Goal: Task Accomplishment & Management: Manage account settings

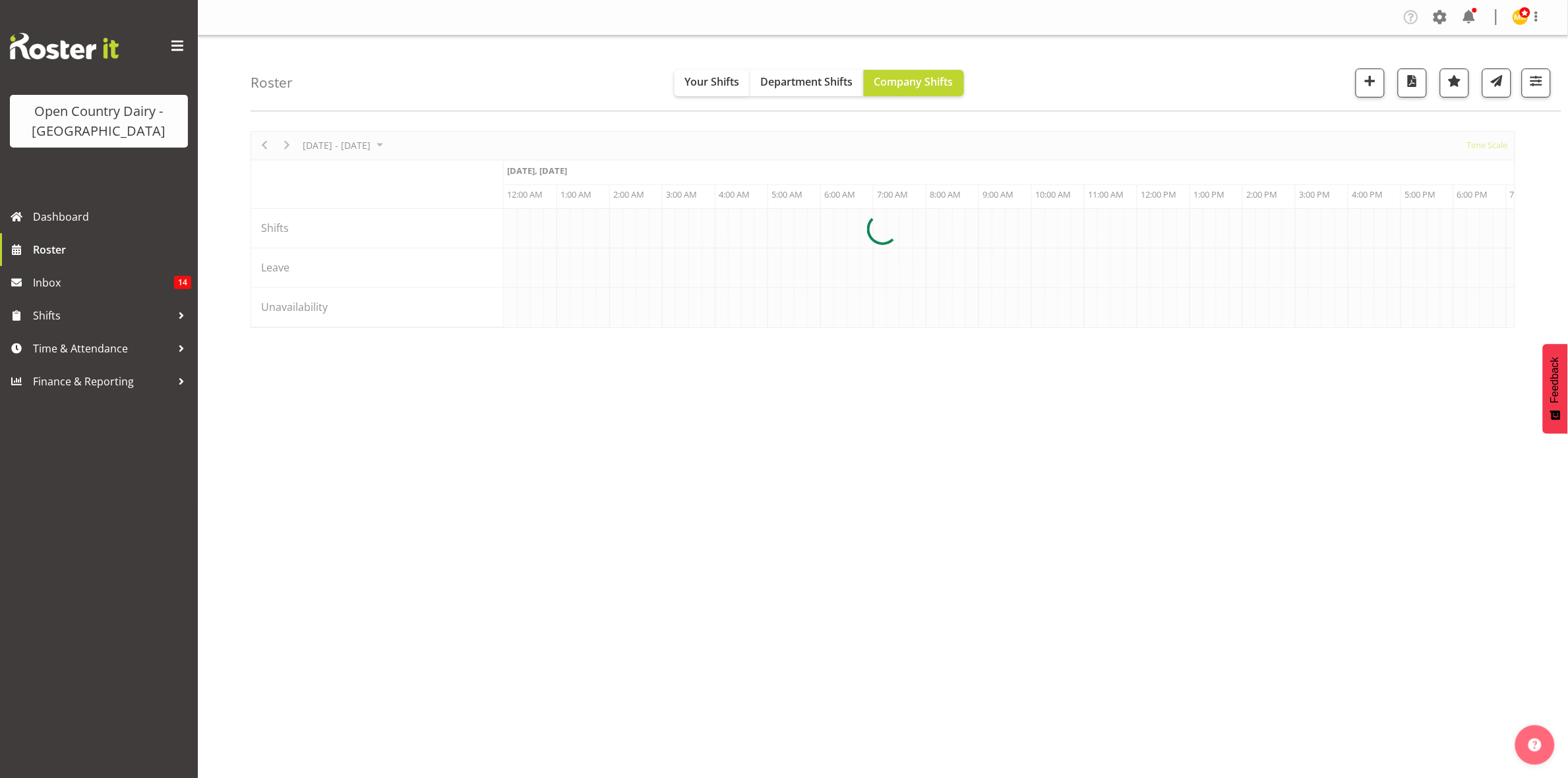
scroll to position [0, 7595]
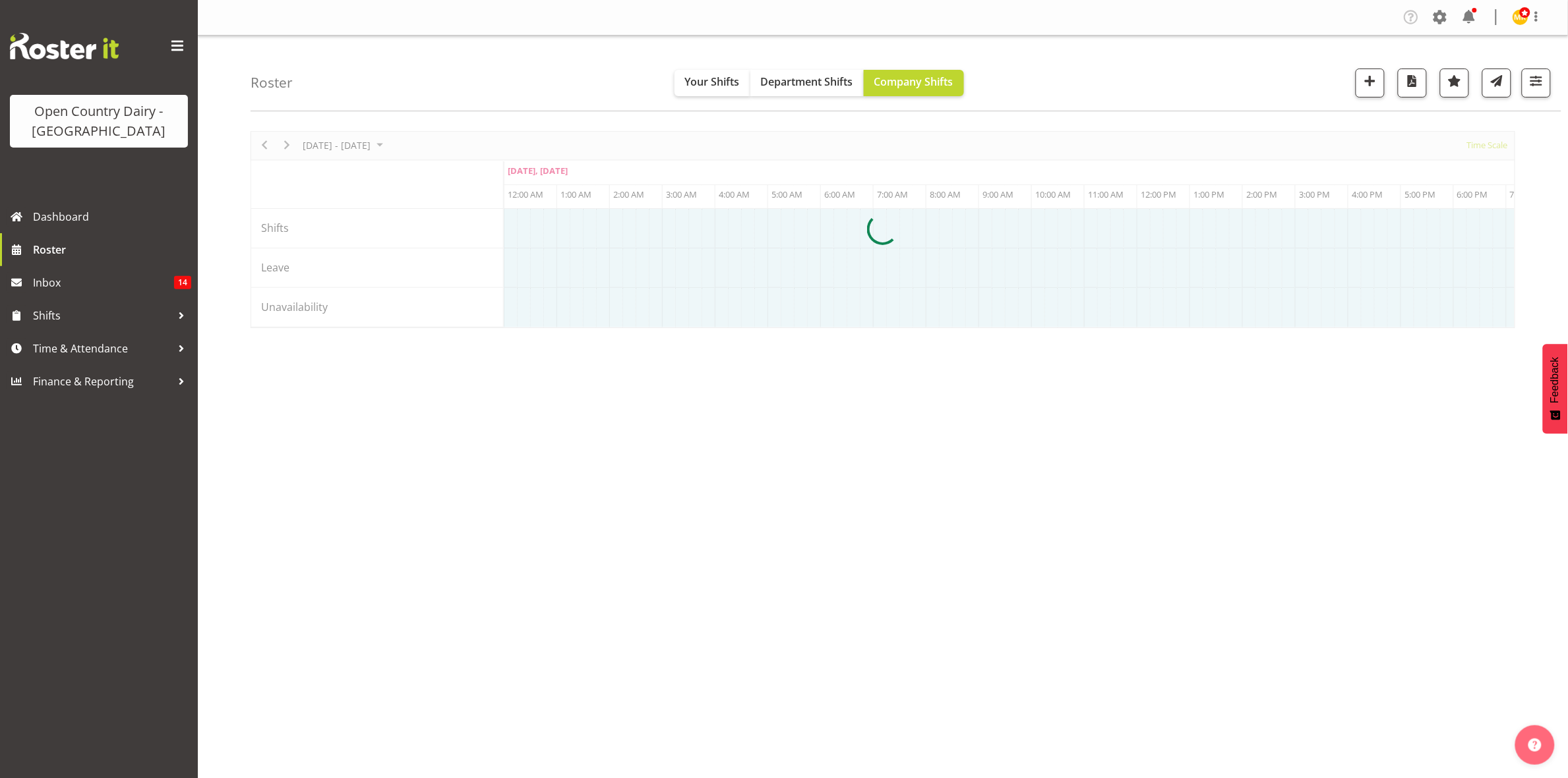
click at [505, 87] on div "Roster Your Shifts Department Shifts Company Shifts 1 Locations Clear Awarua Mi…" at bounding box center [906, 73] width 1311 height 76
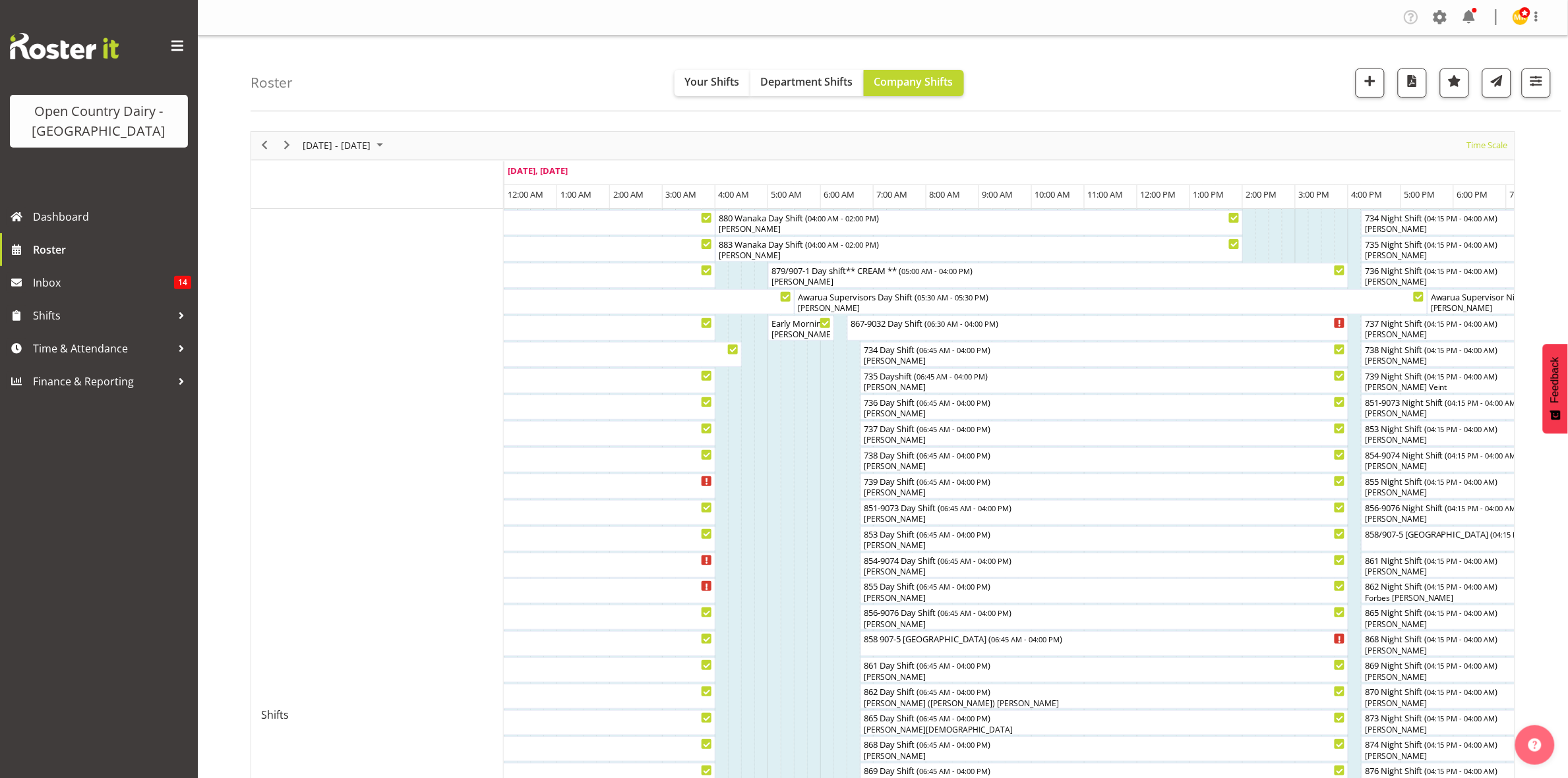
click at [1102, 82] on div "Roster Your Shifts Department Shifts Company Shifts 1 Locations Clear Awarua Mi…" at bounding box center [906, 73] width 1311 height 76
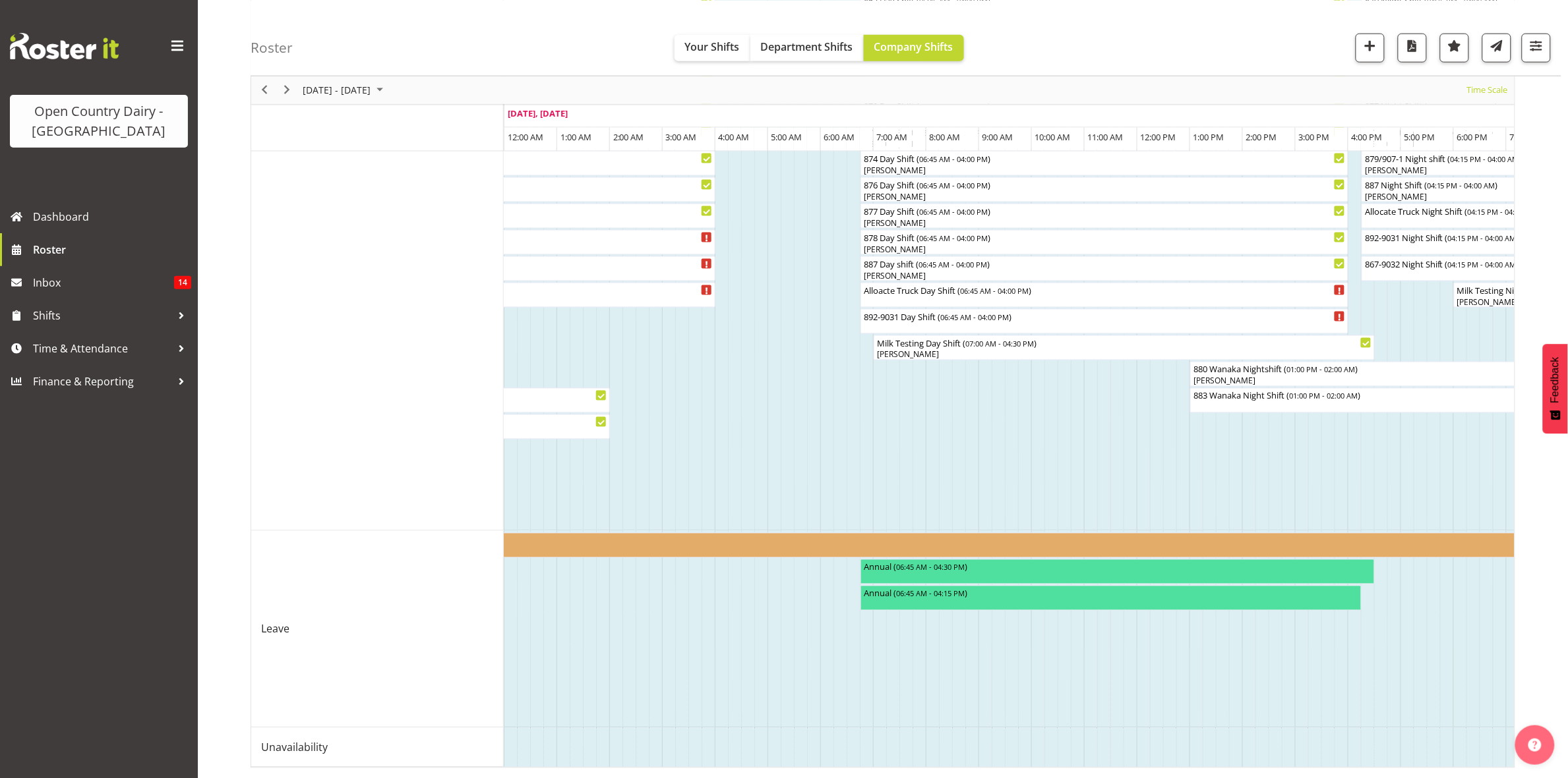
scroll to position [0, 7850]
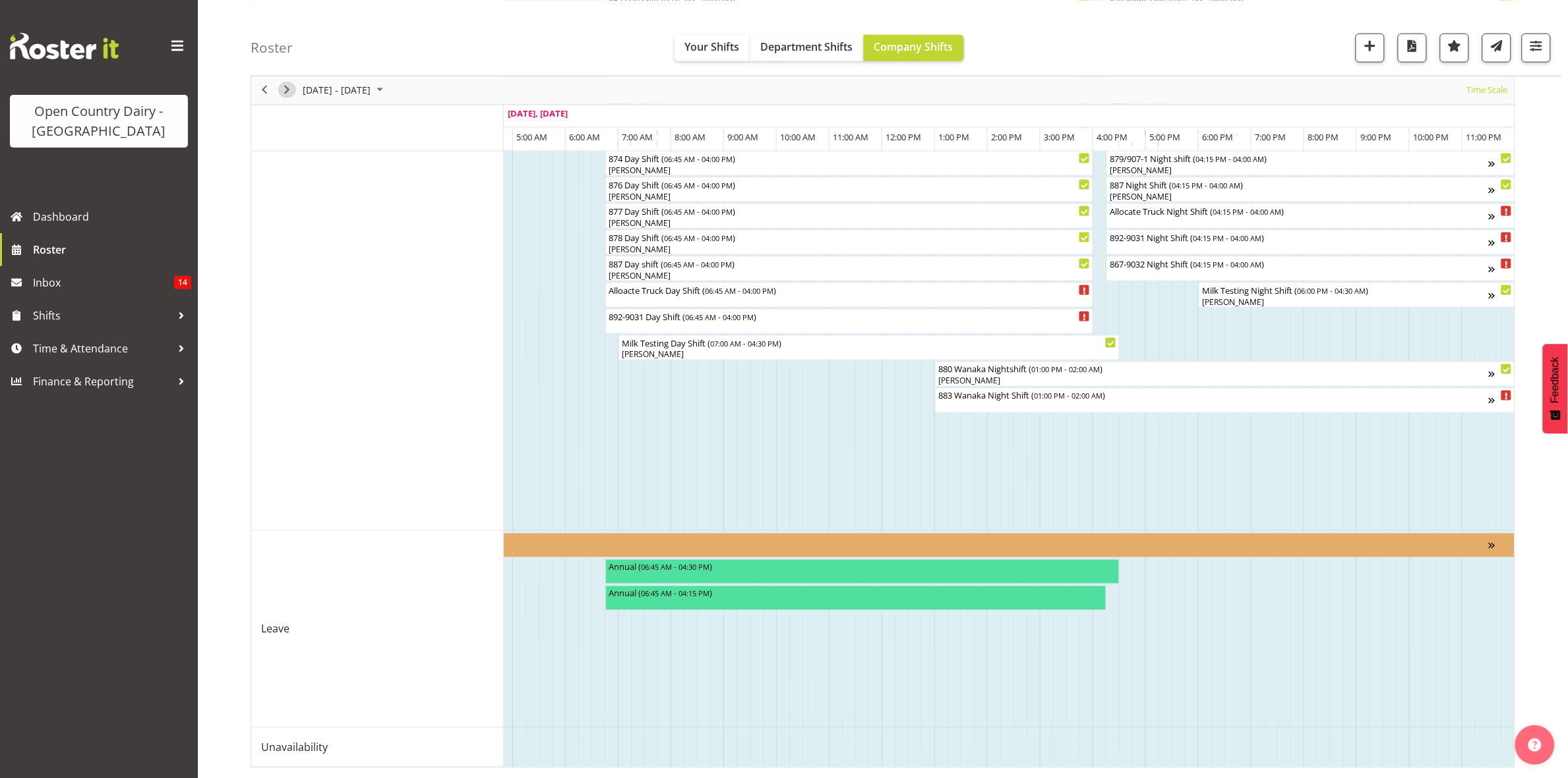
click at [278, 86] on button "Next" at bounding box center [287, 90] width 18 height 17
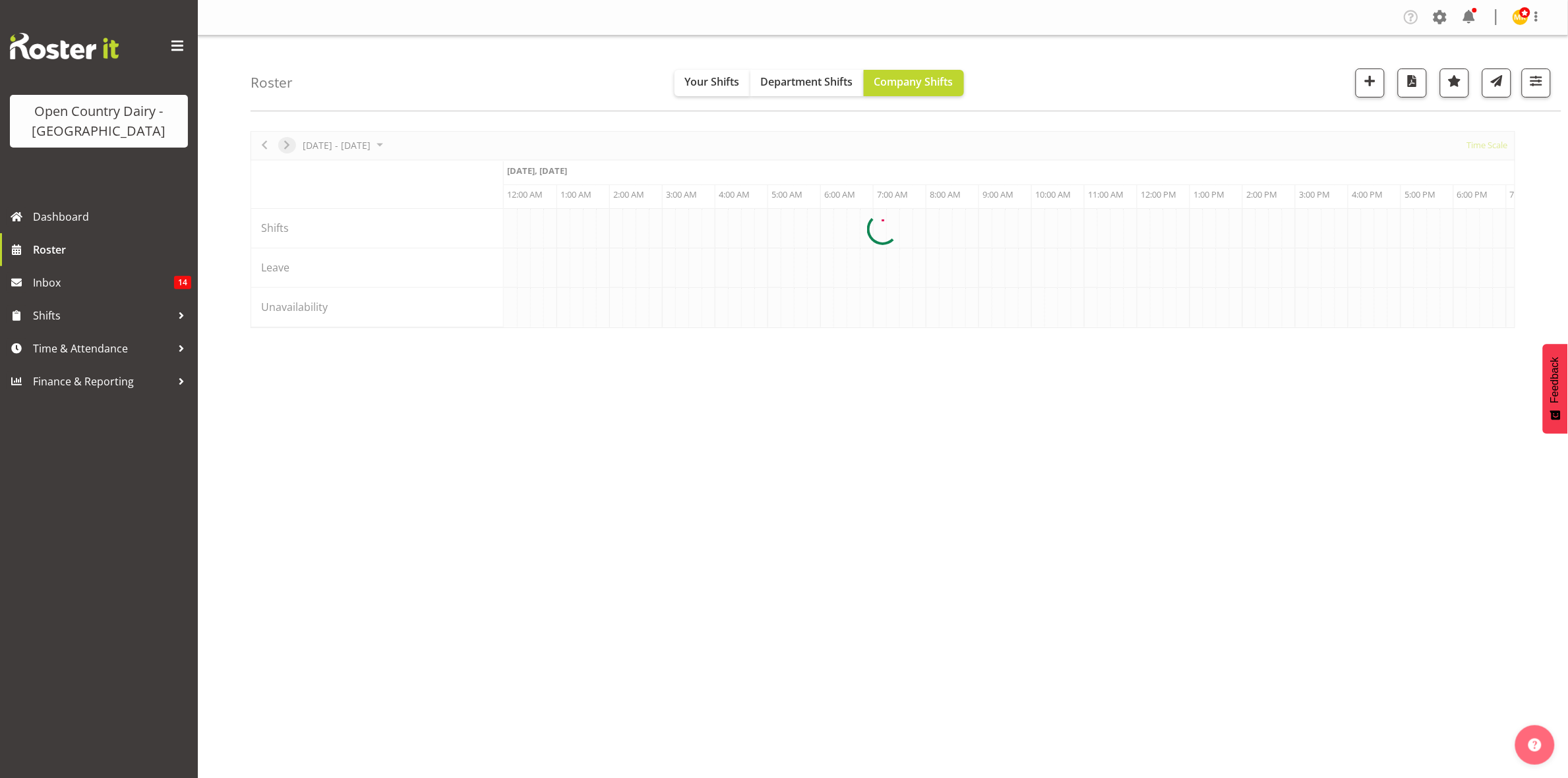
scroll to position [0, 0]
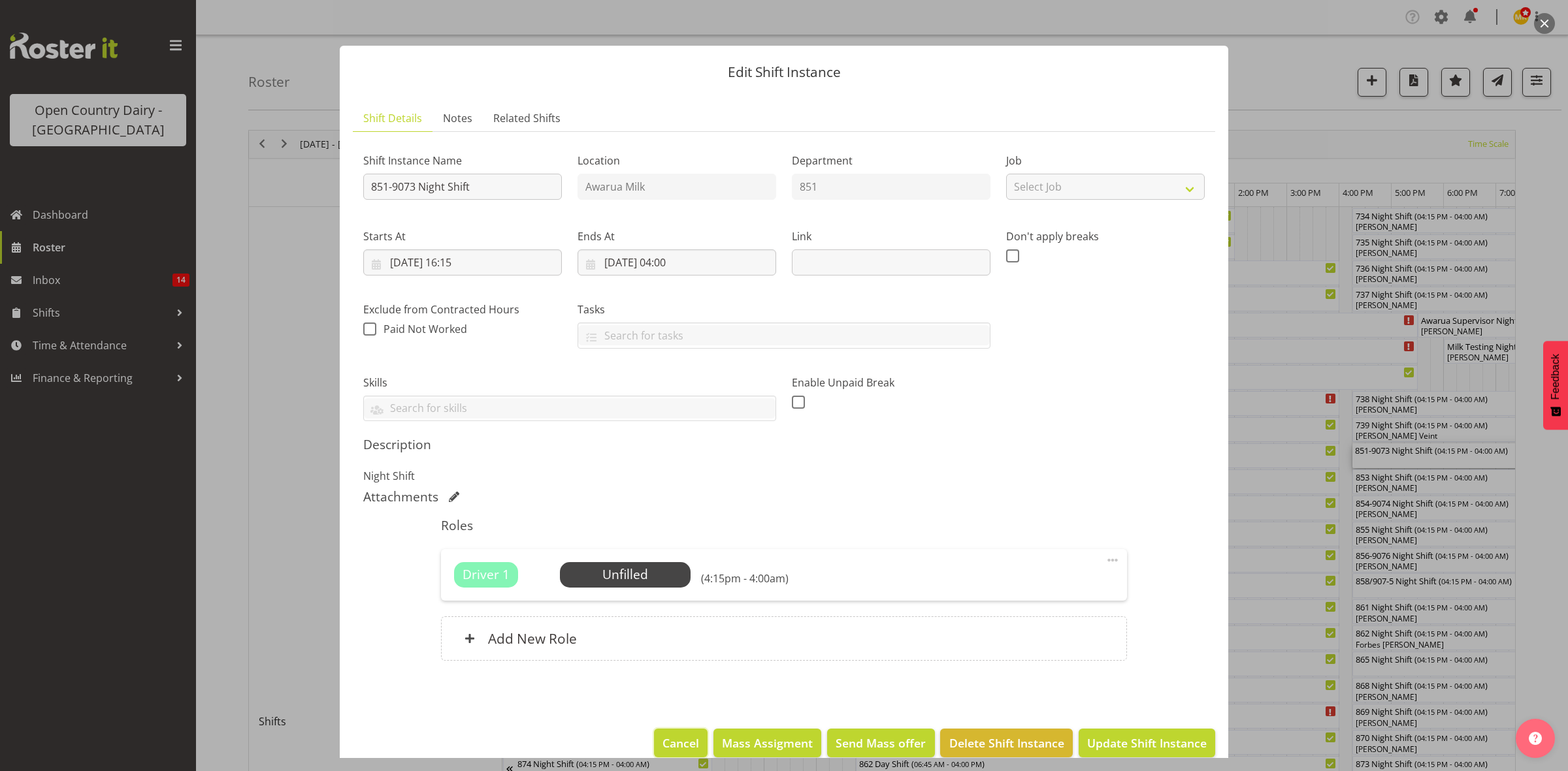
click at [679, 743] on span "Cancel" at bounding box center [681, 743] width 37 height 17
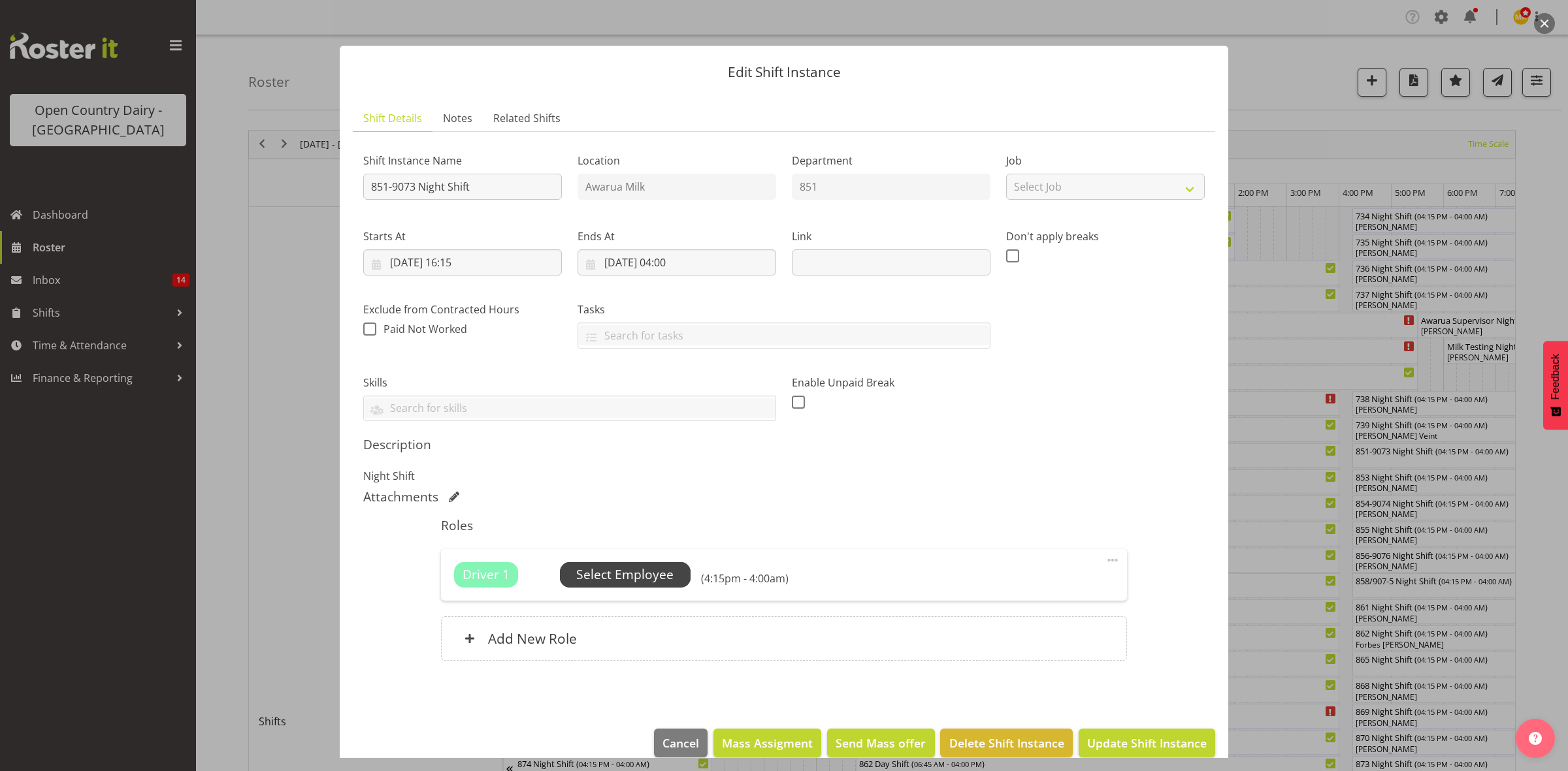
click at [615, 573] on span "Select Employee" at bounding box center [624, 575] width 97 height 19
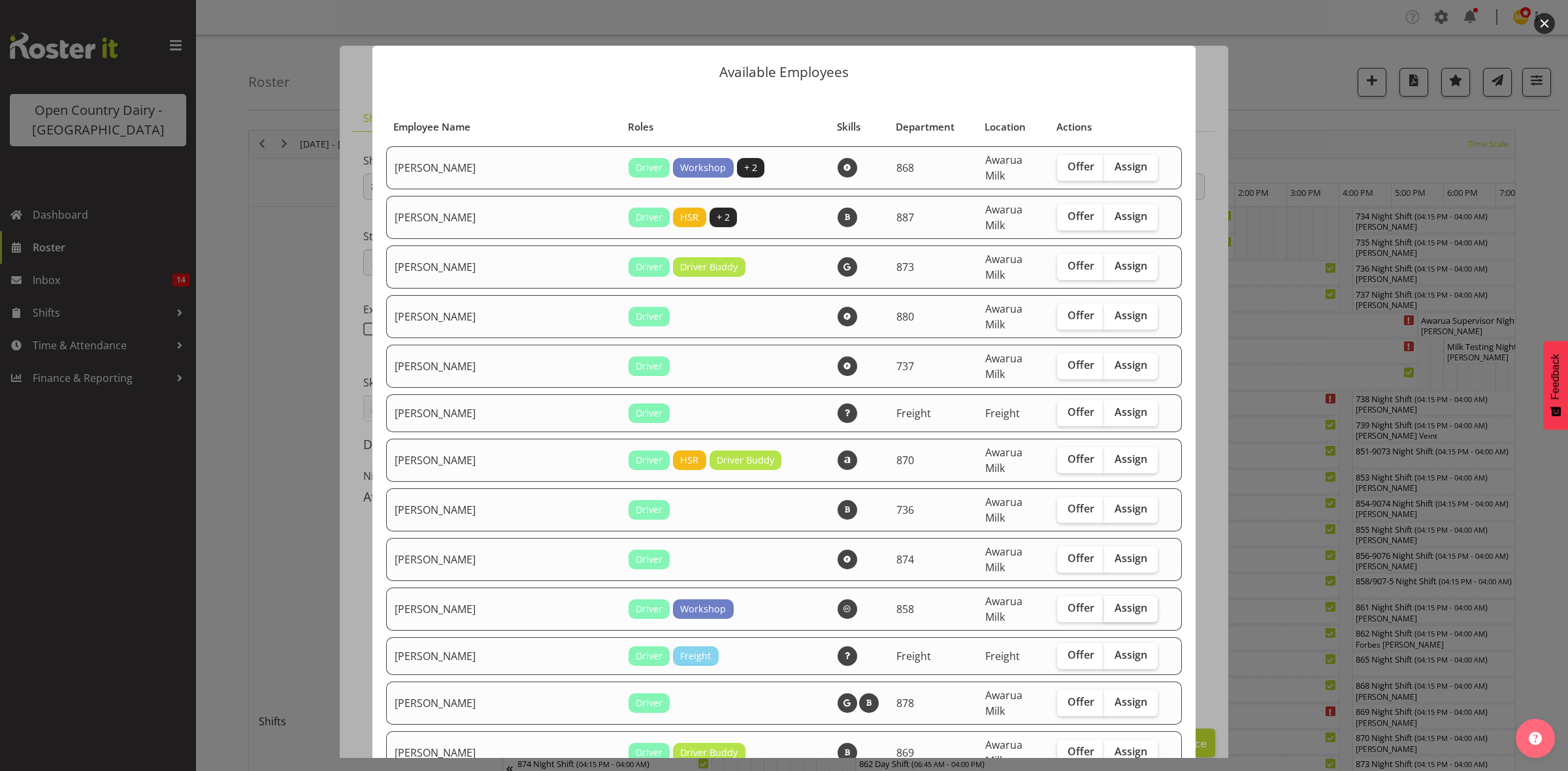
click at [1122, 596] on label "Assign" at bounding box center [1130, 609] width 53 height 26
click at [1113, 604] on input "Assign" at bounding box center [1108, 608] width 9 height 9
checkbox input "true"
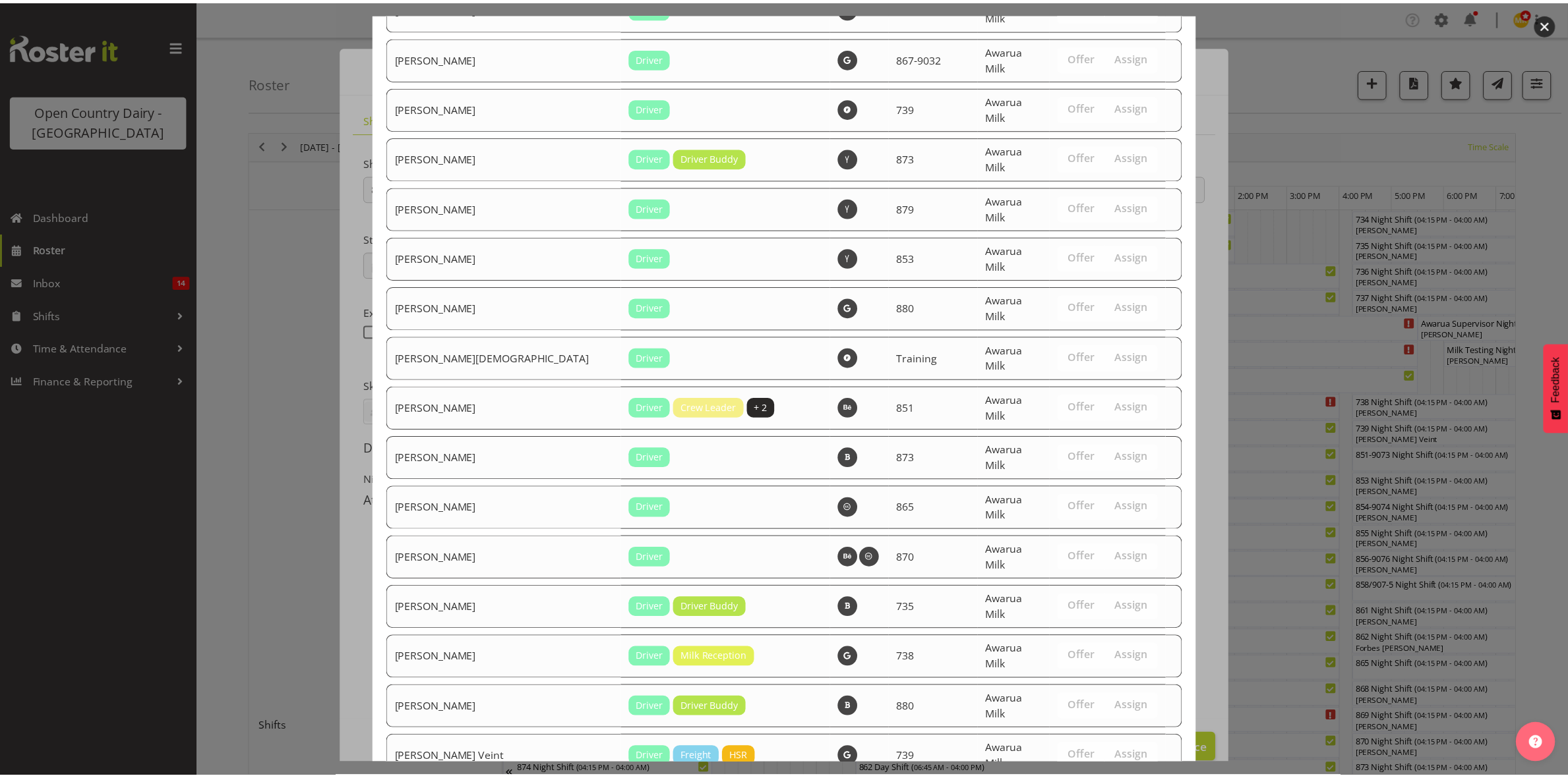
scroll to position [4603, 0]
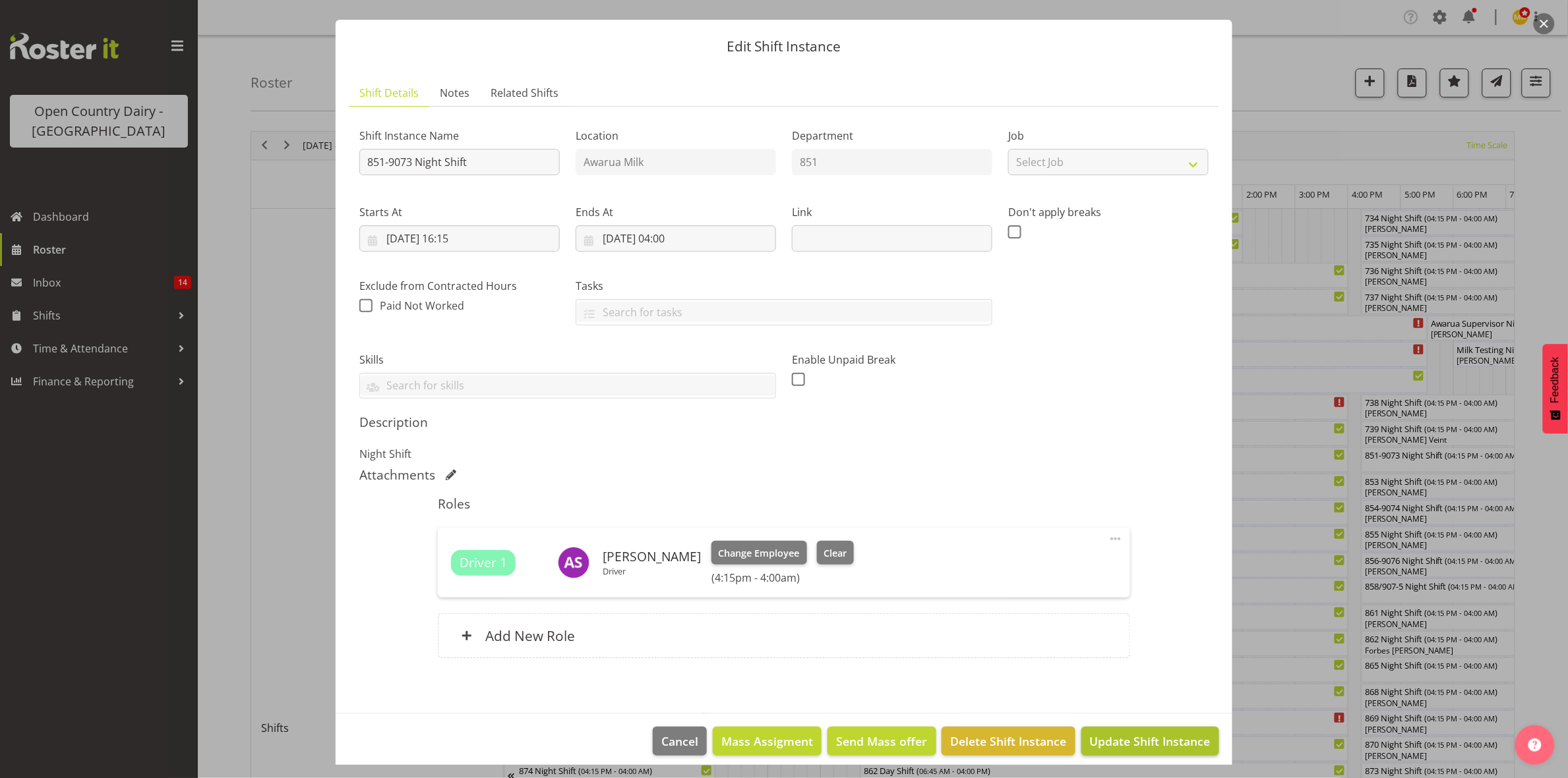
scroll to position [38, 0]
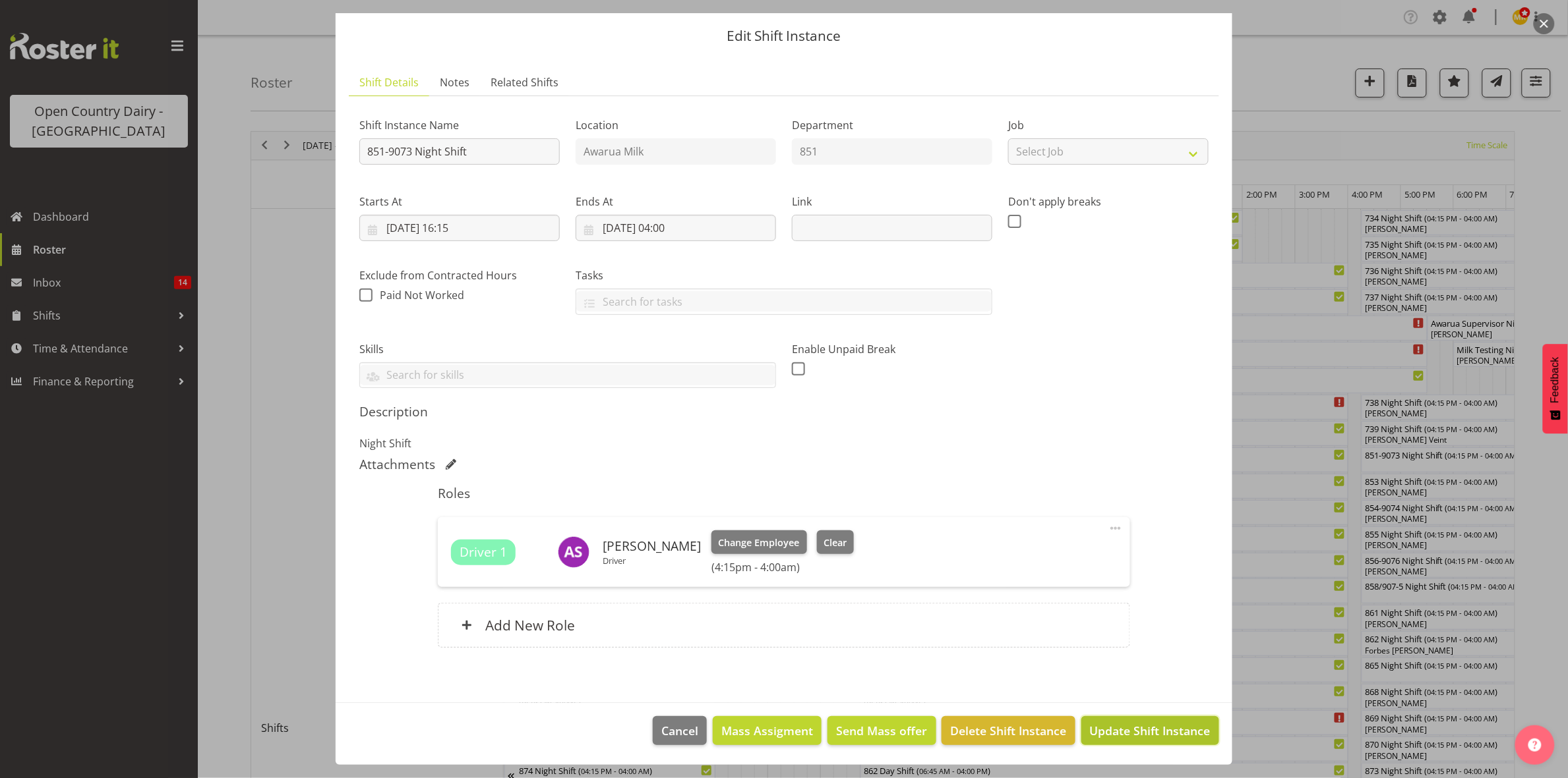
click at [1142, 729] on span "Update Shift Instance" at bounding box center [1150, 730] width 121 height 17
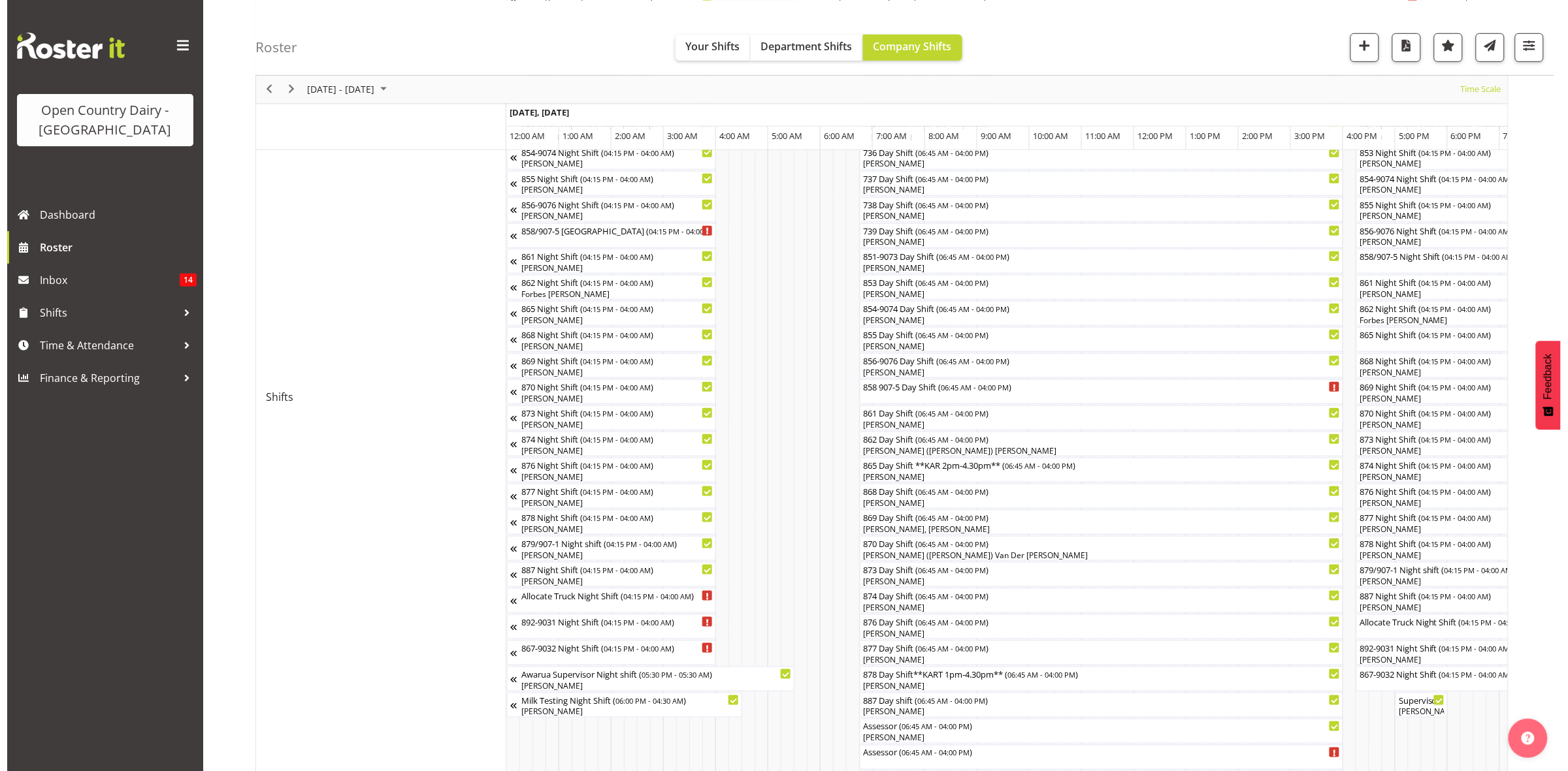
scroll to position [326, 0]
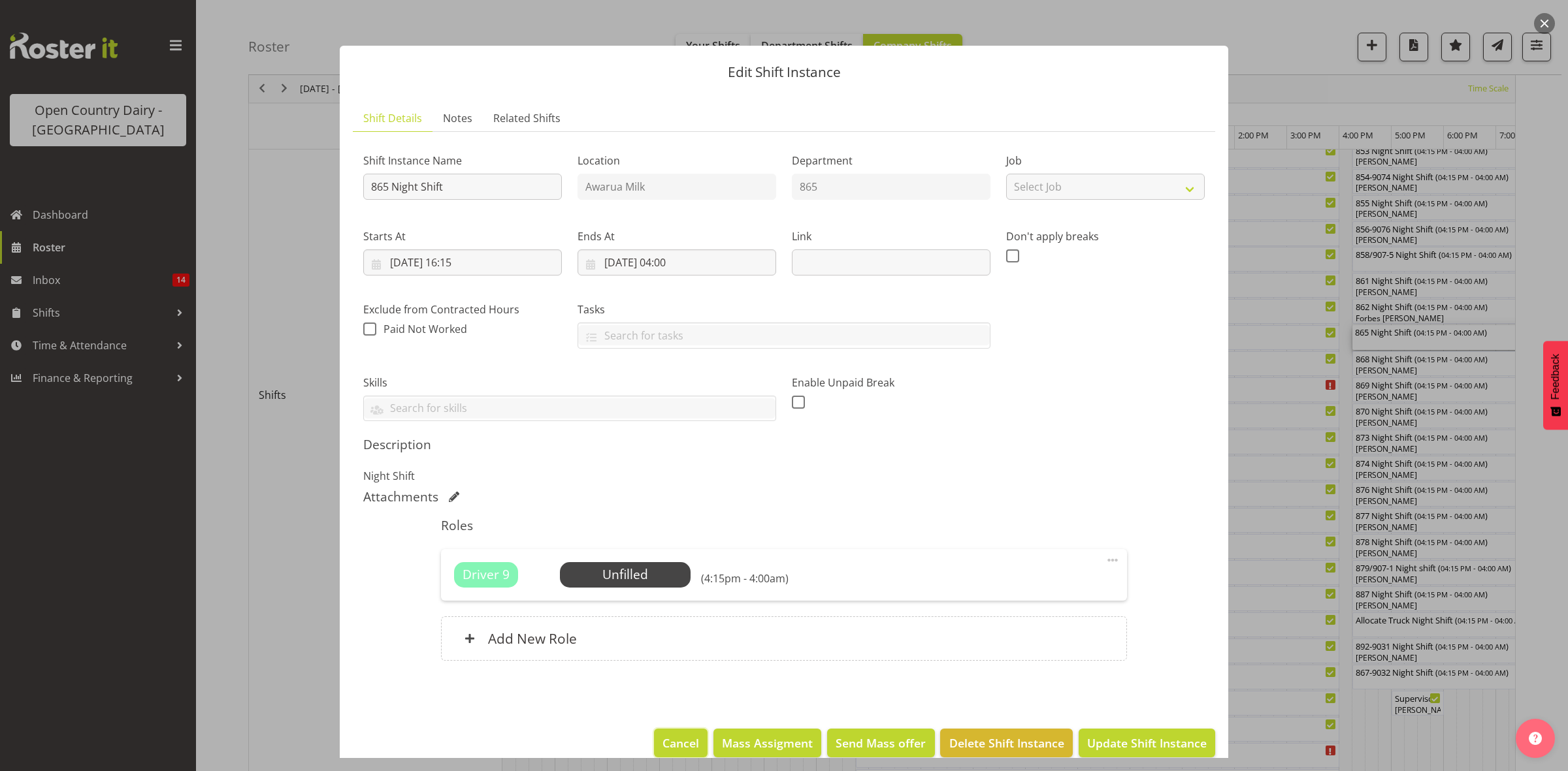
click at [681, 745] on span "Cancel" at bounding box center [681, 743] width 37 height 17
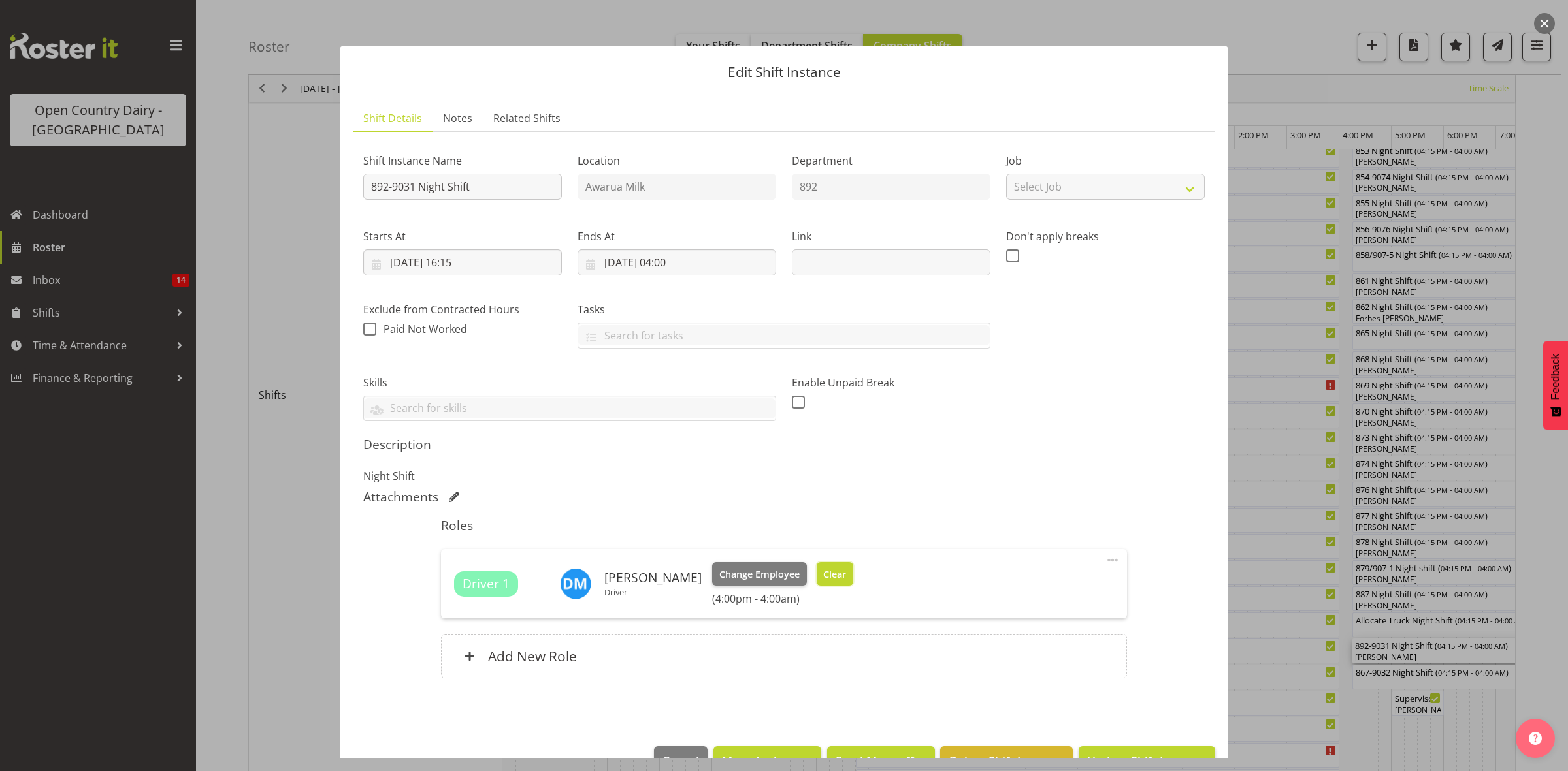
click at [823, 580] on span "Clear" at bounding box center [834, 575] width 23 height 14
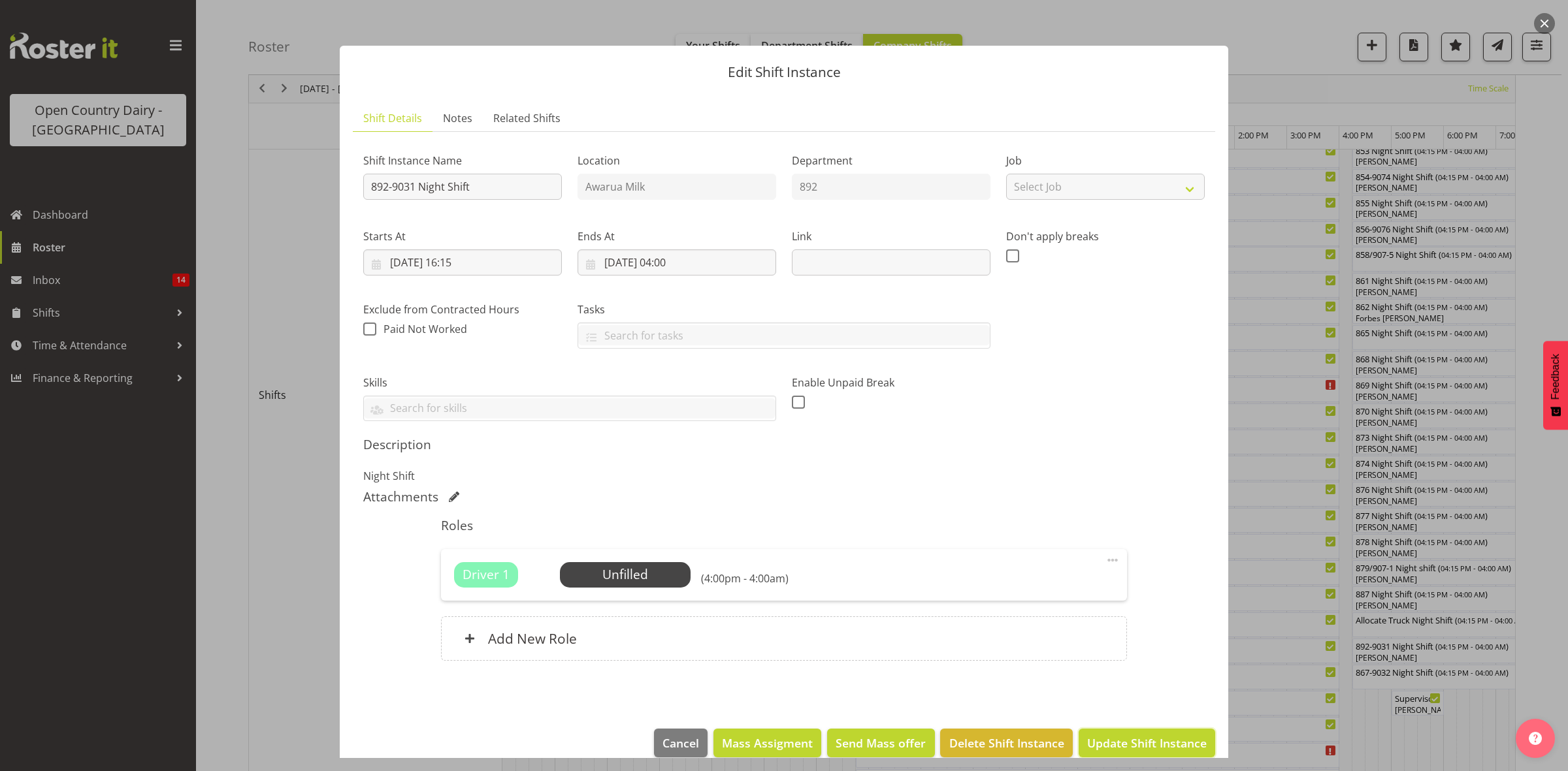
drag, startPoint x: 1119, startPoint y: 740, endPoint x: 1228, endPoint y: 739, distance: 109.0
click at [1126, 743] on span "Update Shift Instance" at bounding box center [1147, 743] width 120 height 17
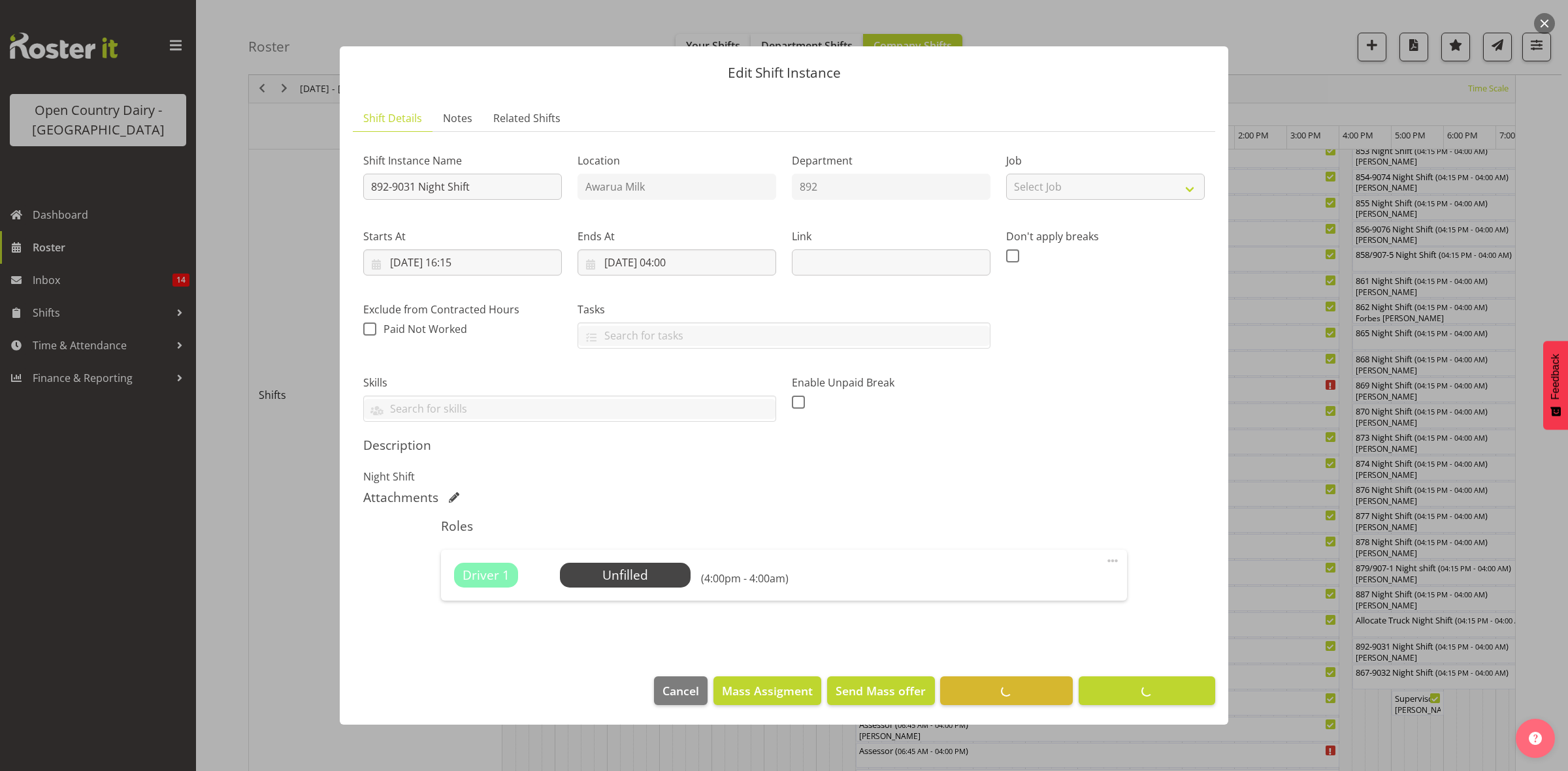
scroll to position [0, 0]
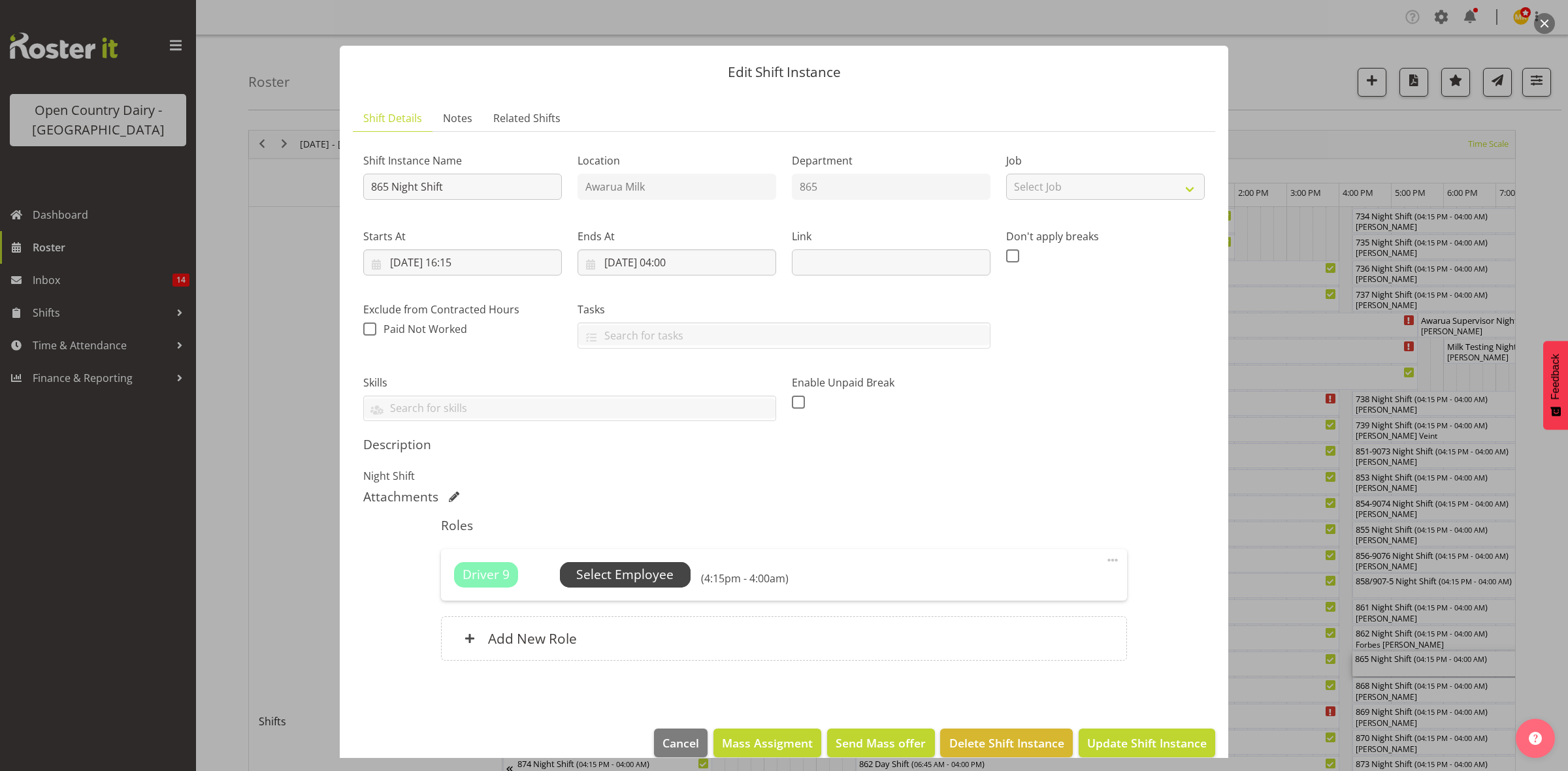
click at [660, 577] on span "Select Employee" at bounding box center [624, 575] width 97 height 19
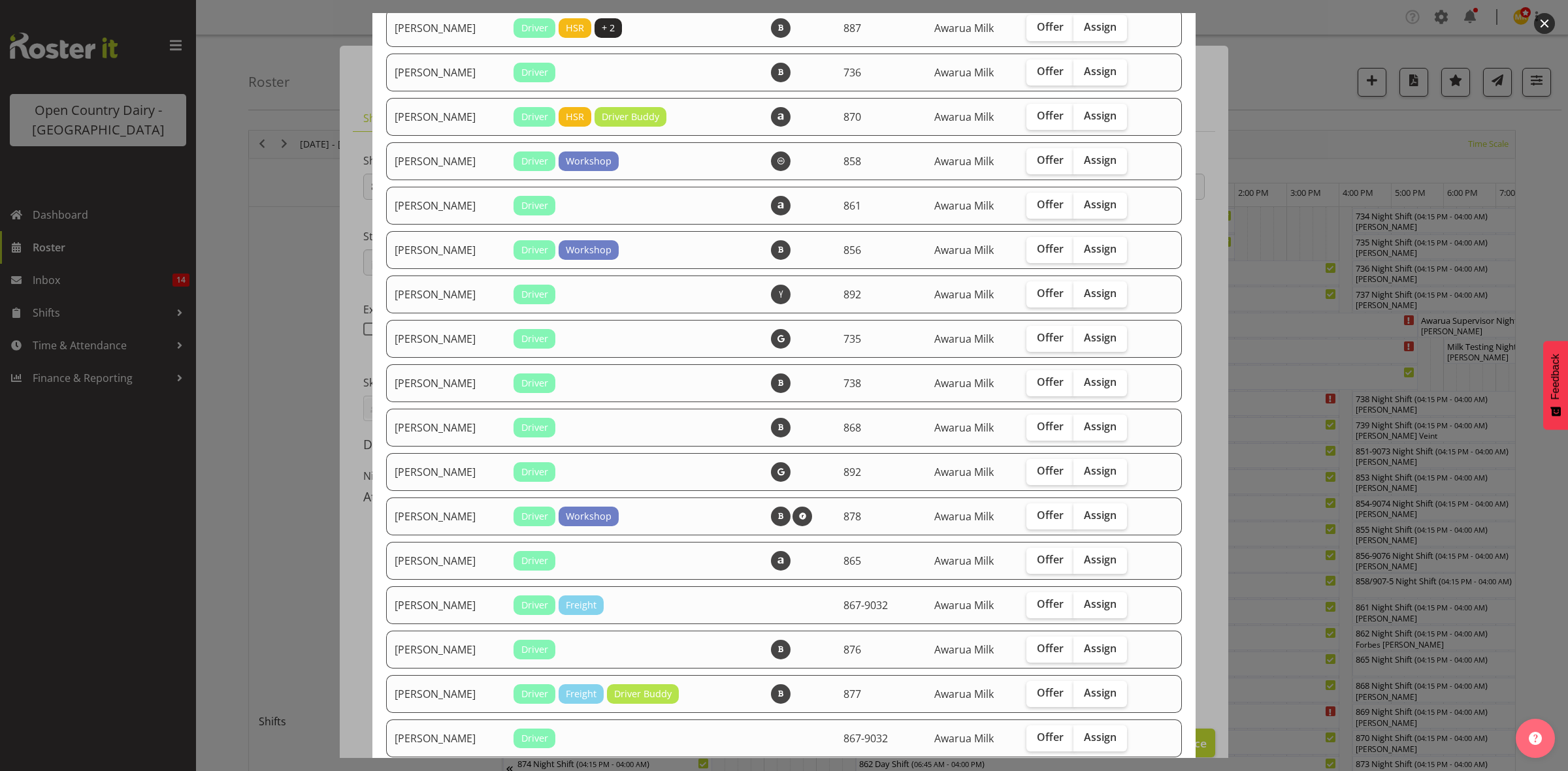
scroll to position [164, 0]
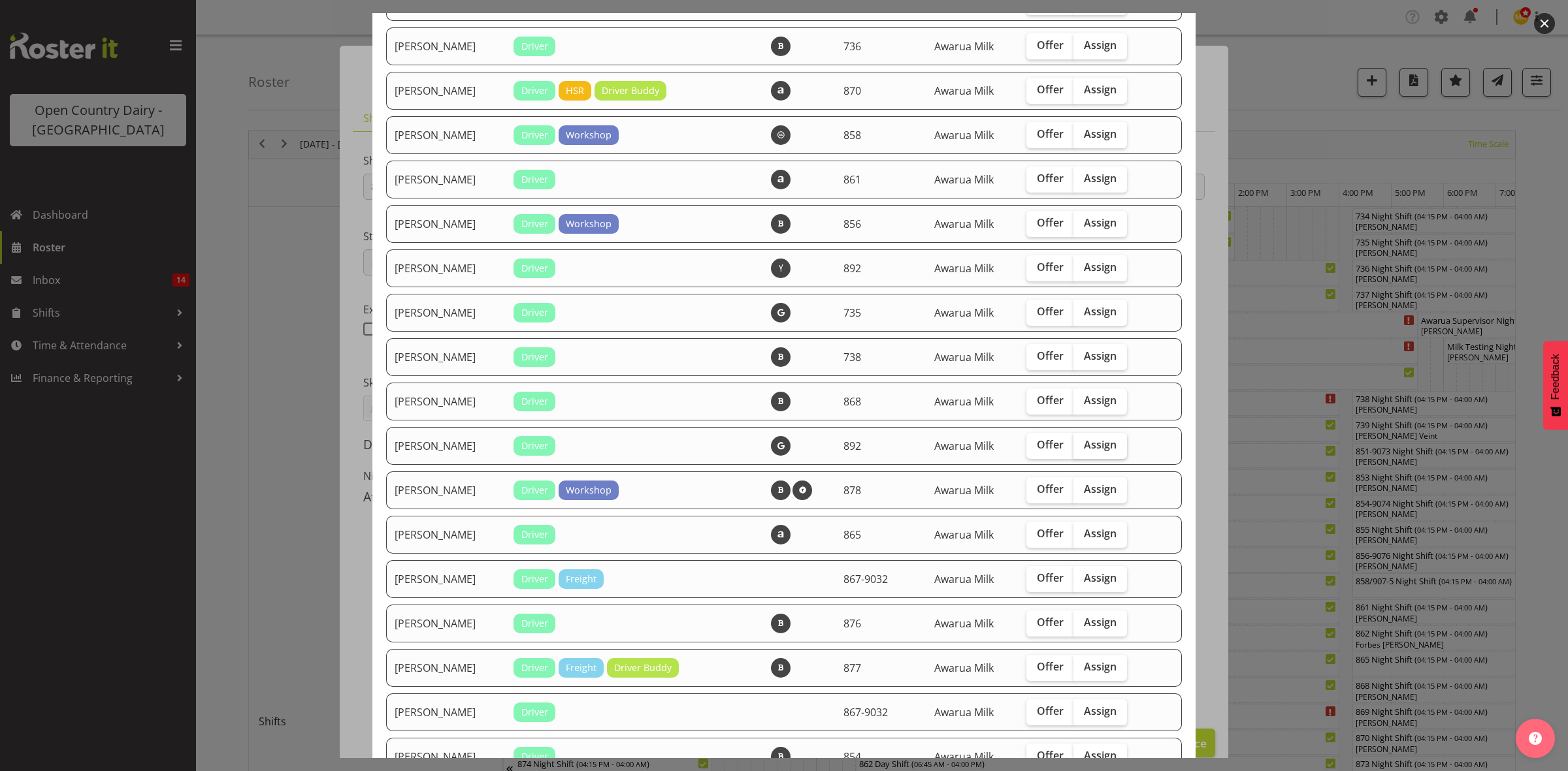
click at [1089, 452] on span "Assign" at bounding box center [1100, 445] width 32 height 13
click at [1082, 449] on input "Assign" at bounding box center [1078, 445] width 9 height 9
checkbox input "true"
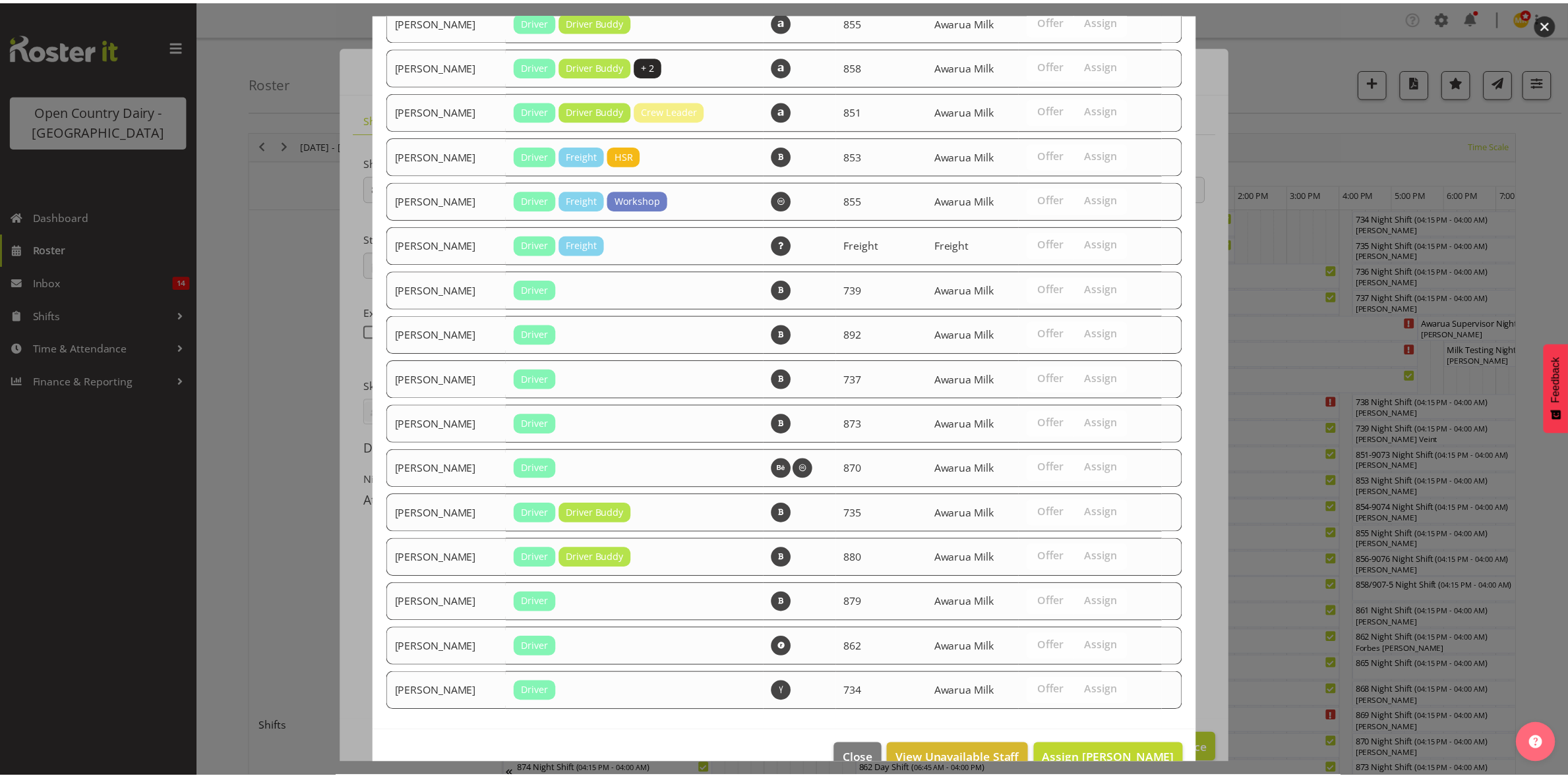
scroll to position [993, 0]
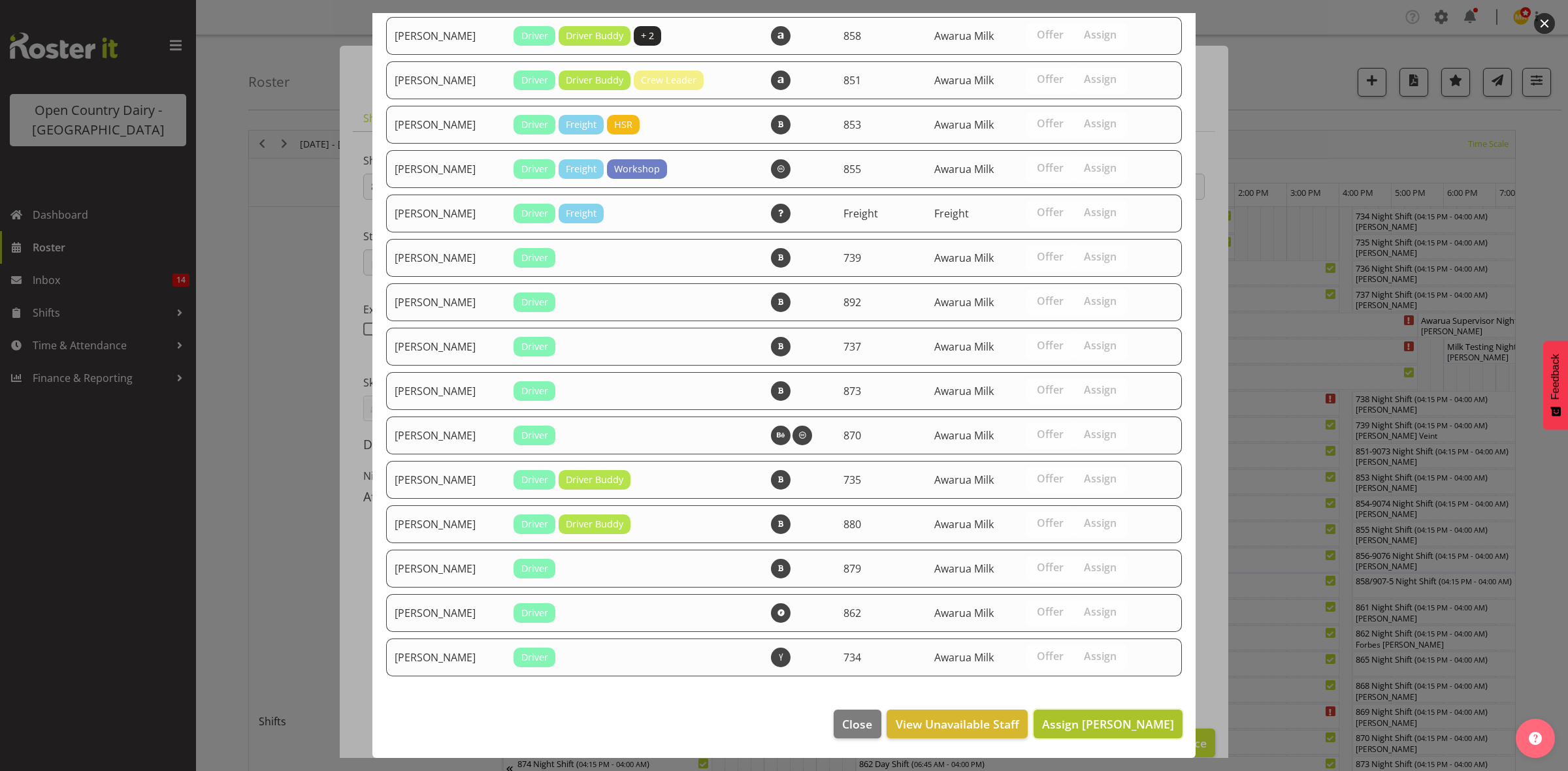
click at [1078, 713] on button "Assign [PERSON_NAME]" at bounding box center [1108, 724] width 149 height 29
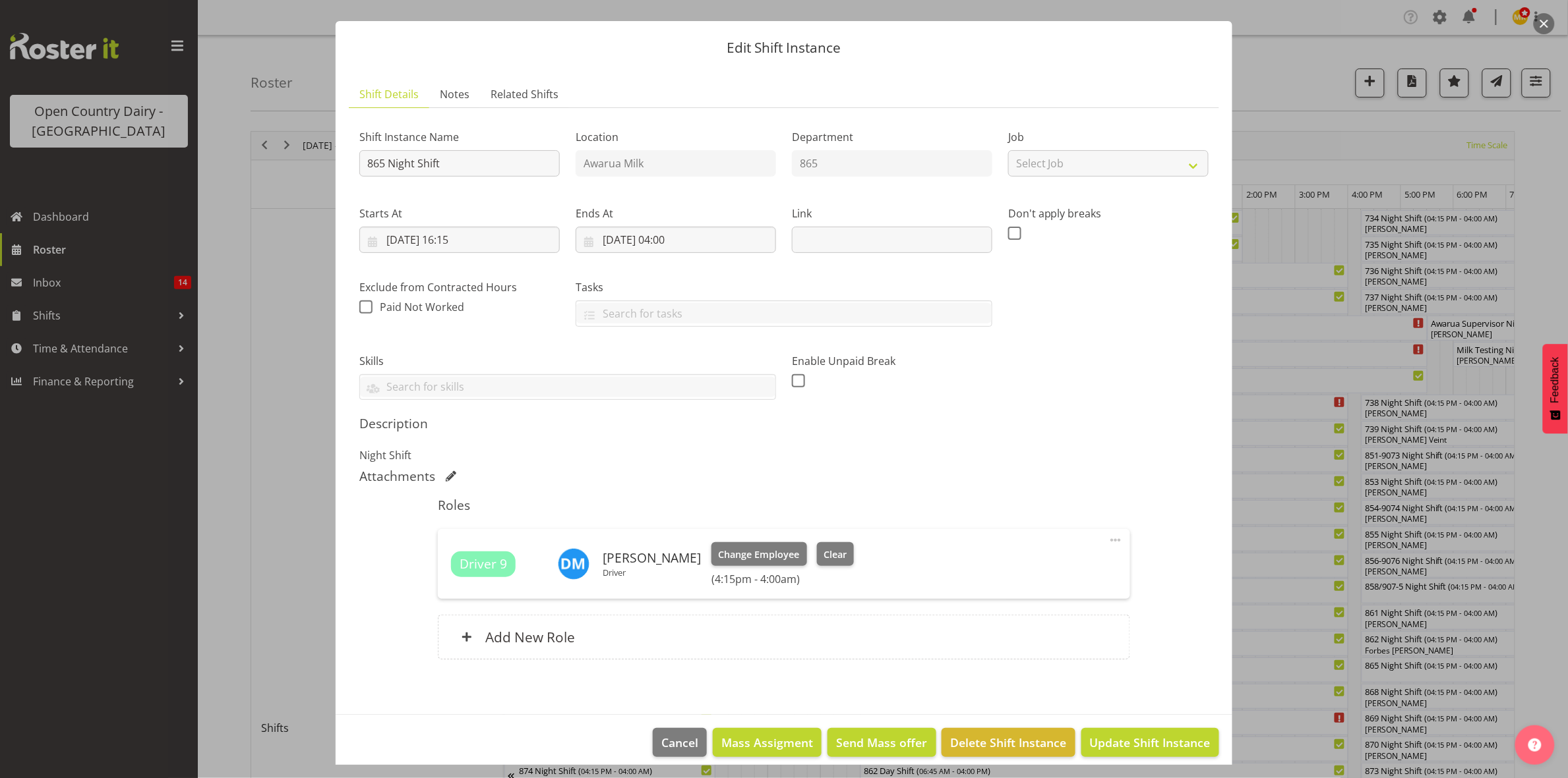
scroll to position [38, 0]
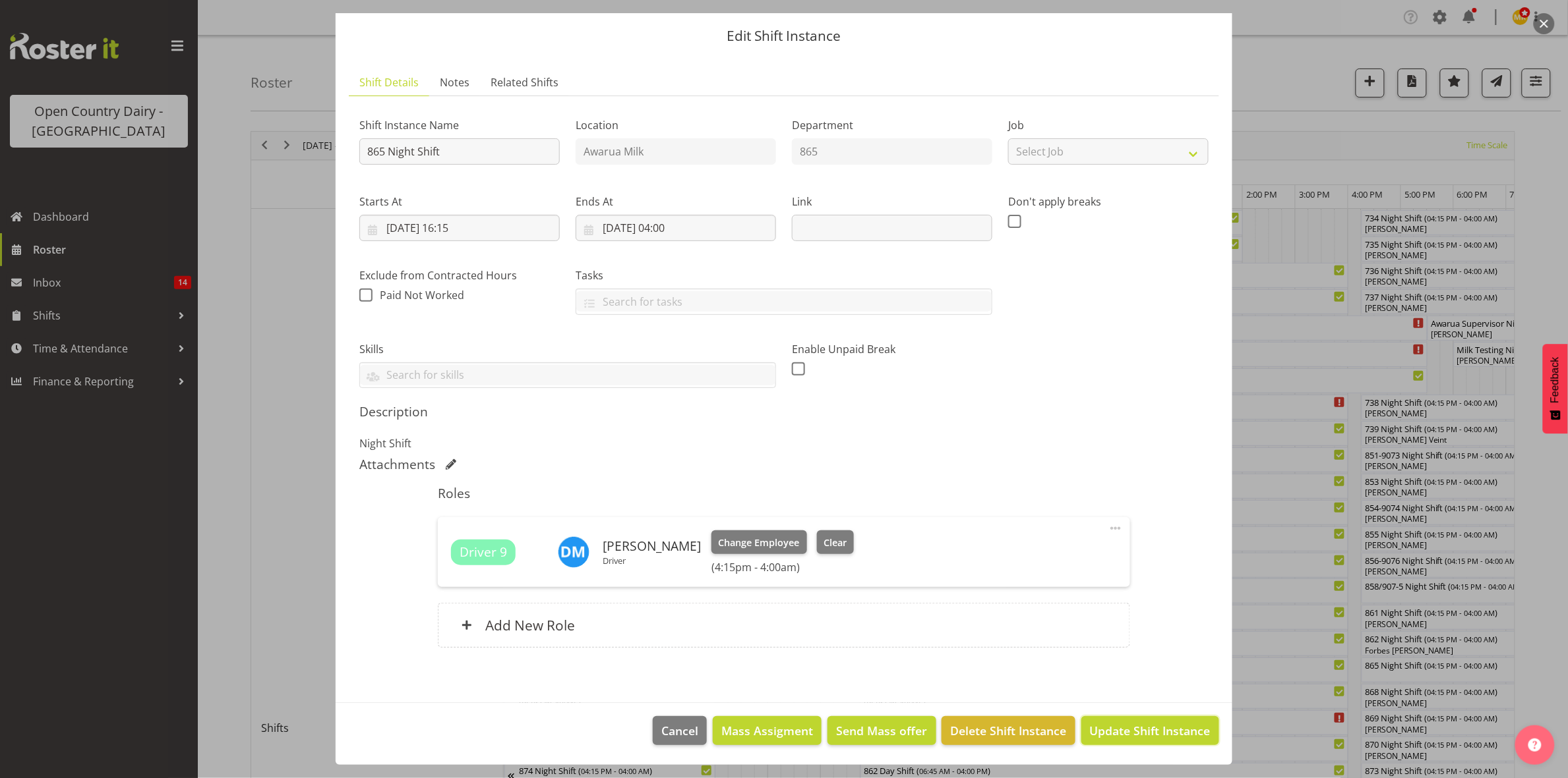
drag, startPoint x: 1115, startPoint y: 719, endPoint x: 1146, endPoint y: 711, distance: 32.0
click at [1115, 721] on button "Update Shift Instance" at bounding box center [1150, 730] width 138 height 29
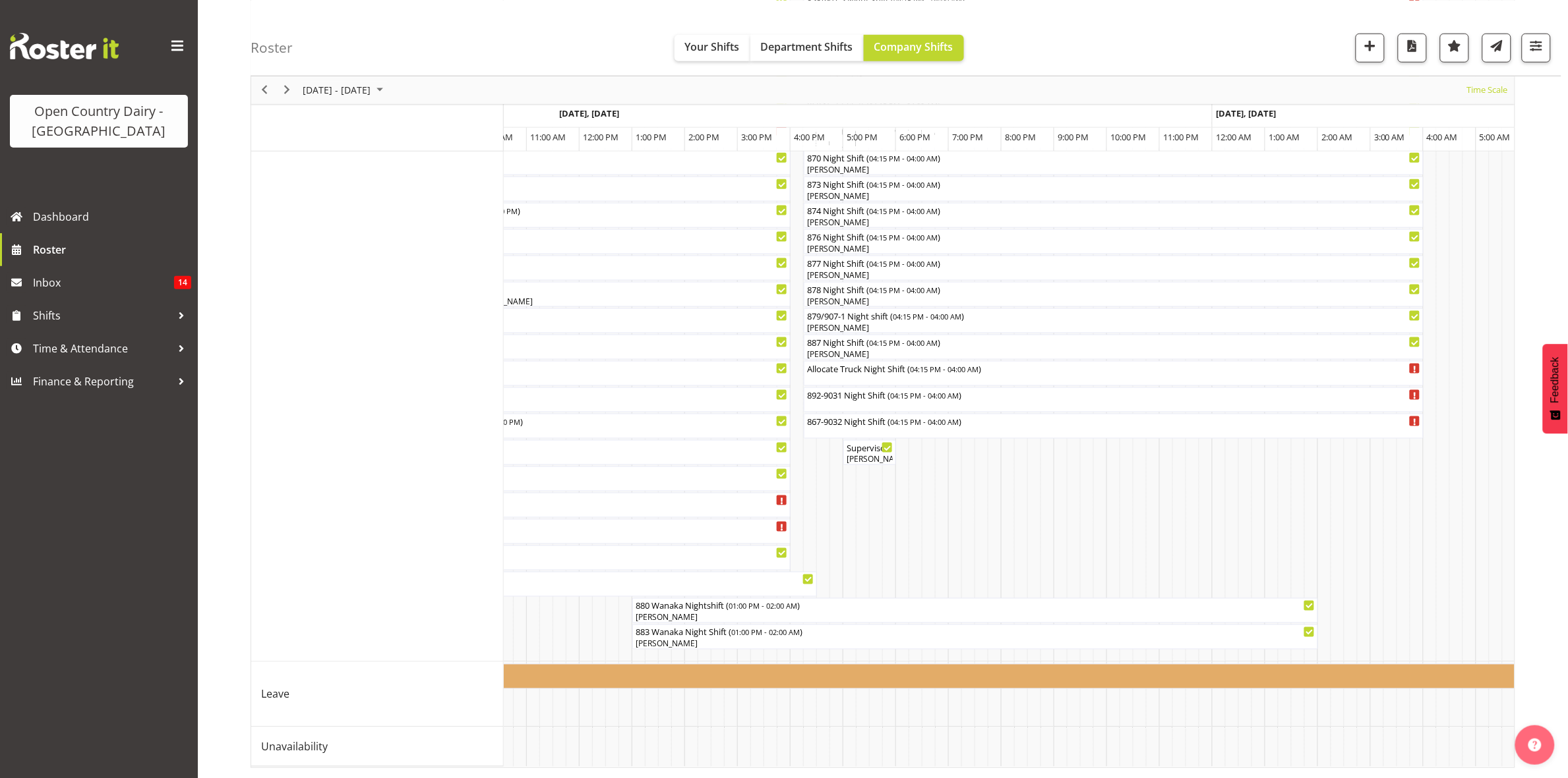
scroll to position [0, 535]
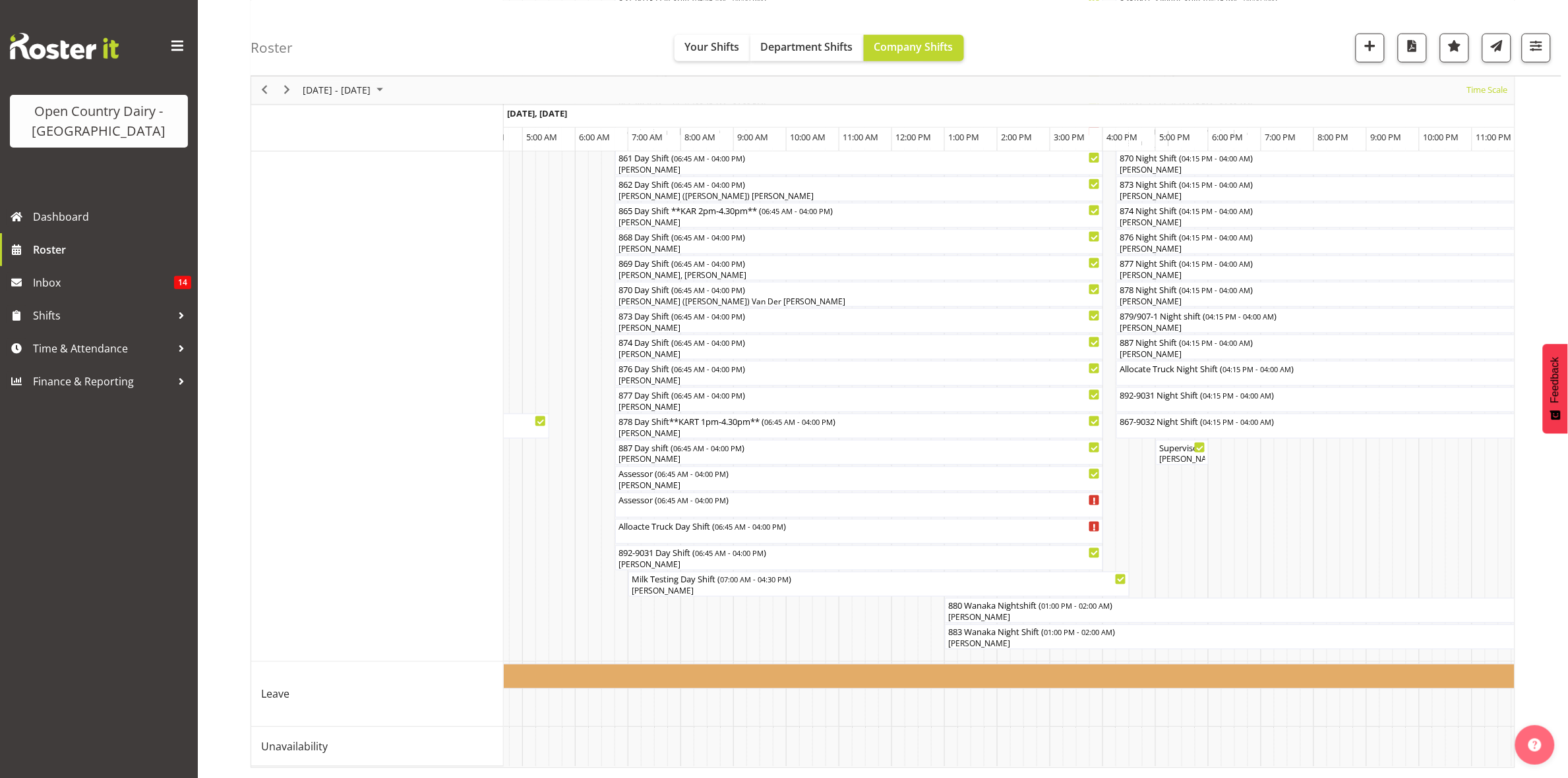
click at [645, 768] on div "[DATE] - [DATE] [DATE] Timeline Day Timeline Week Timeline Fortnight Timeline M…" at bounding box center [882, 156] width 1264 height 1224
